Goal: Task Accomplishment & Management: Manage account settings

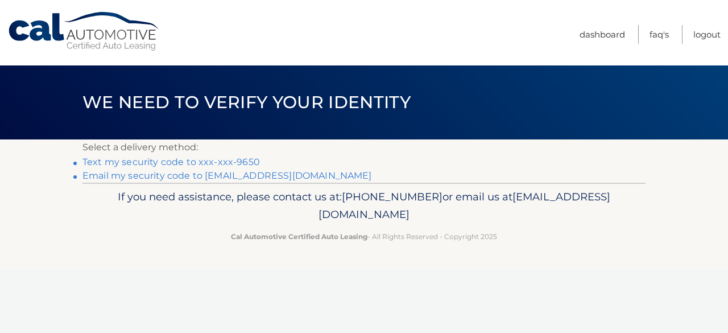
click at [217, 160] on link "Text my security code to xxx-xxx-9650" at bounding box center [170, 161] width 177 height 11
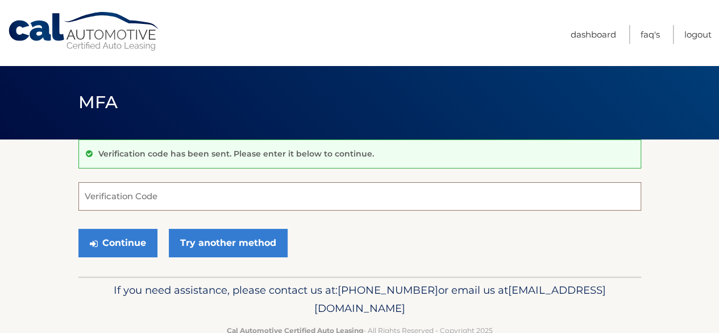
click at [164, 200] on input "Verification Code" at bounding box center [359, 196] width 563 height 28
click at [291, 200] on input "Verification Code" at bounding box center [359, 196] width 563 height 28
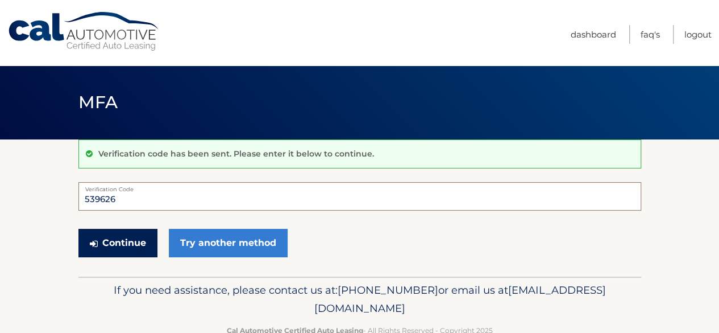
type input "539626"
click at [105, 233] on button "Continue" at bounding box center [117, 243] width 79 height 28
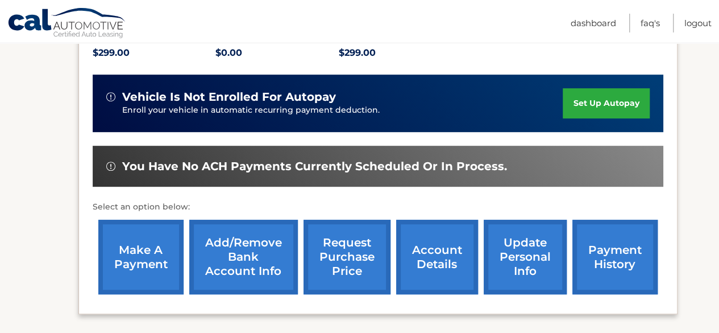
scroll to position [284, 0]
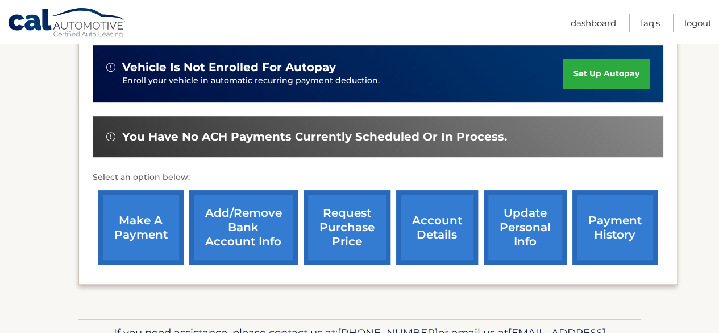
click at [147, 238] on link "make a payment" at bounding box center [140, 227] width 85 height 74
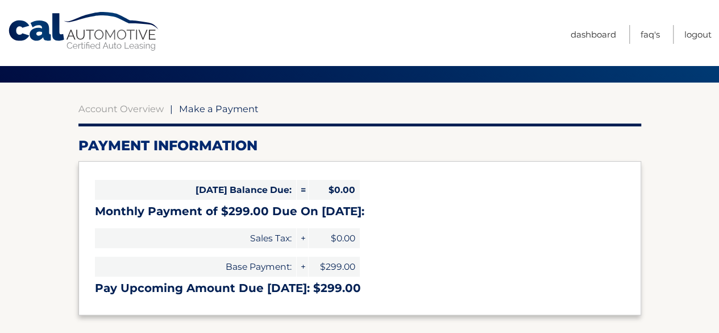
select select "MDA4YmIyYmEtM2Y4MS00YjUwLTliODgtNGEyMzNlZGYyOGNh"
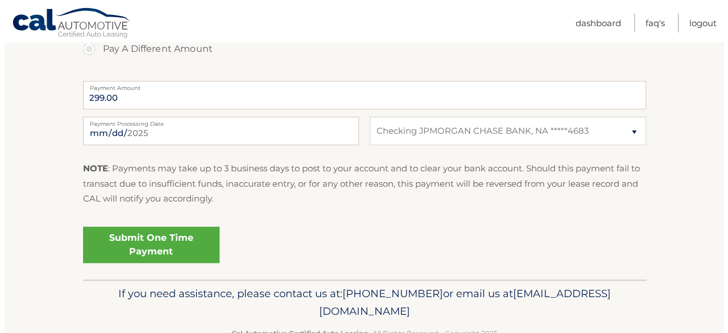
scroll to position [455, 0]
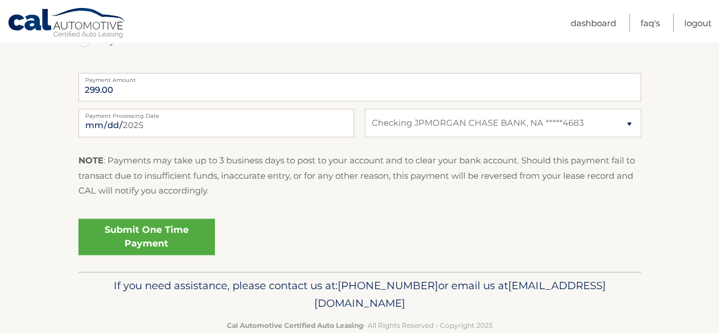
click at [147, 238] on link "Submit One Time Payment" at bounding box center [146, 236] width 136 height 36
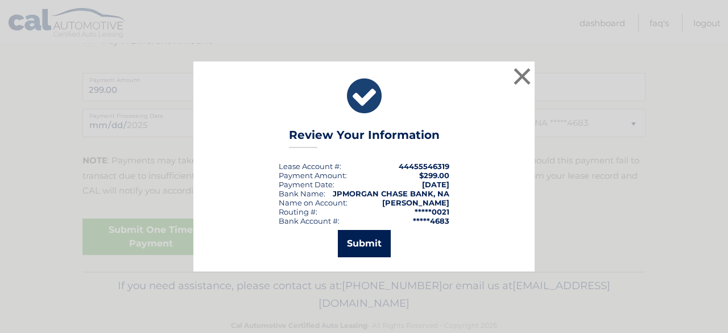
click at [364, 243] on button "Submit" at bounding box center [364, 243] width 53 height 27
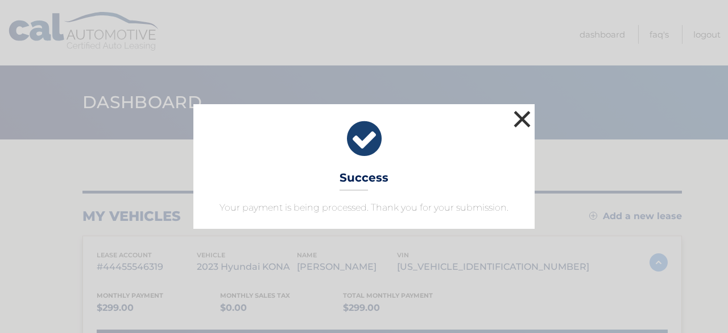
click at [519, 119] on button "×" at bounding box center [522, 118] width 23 height 23
